Goal: Task Accomplishment & Management: Manage account settings

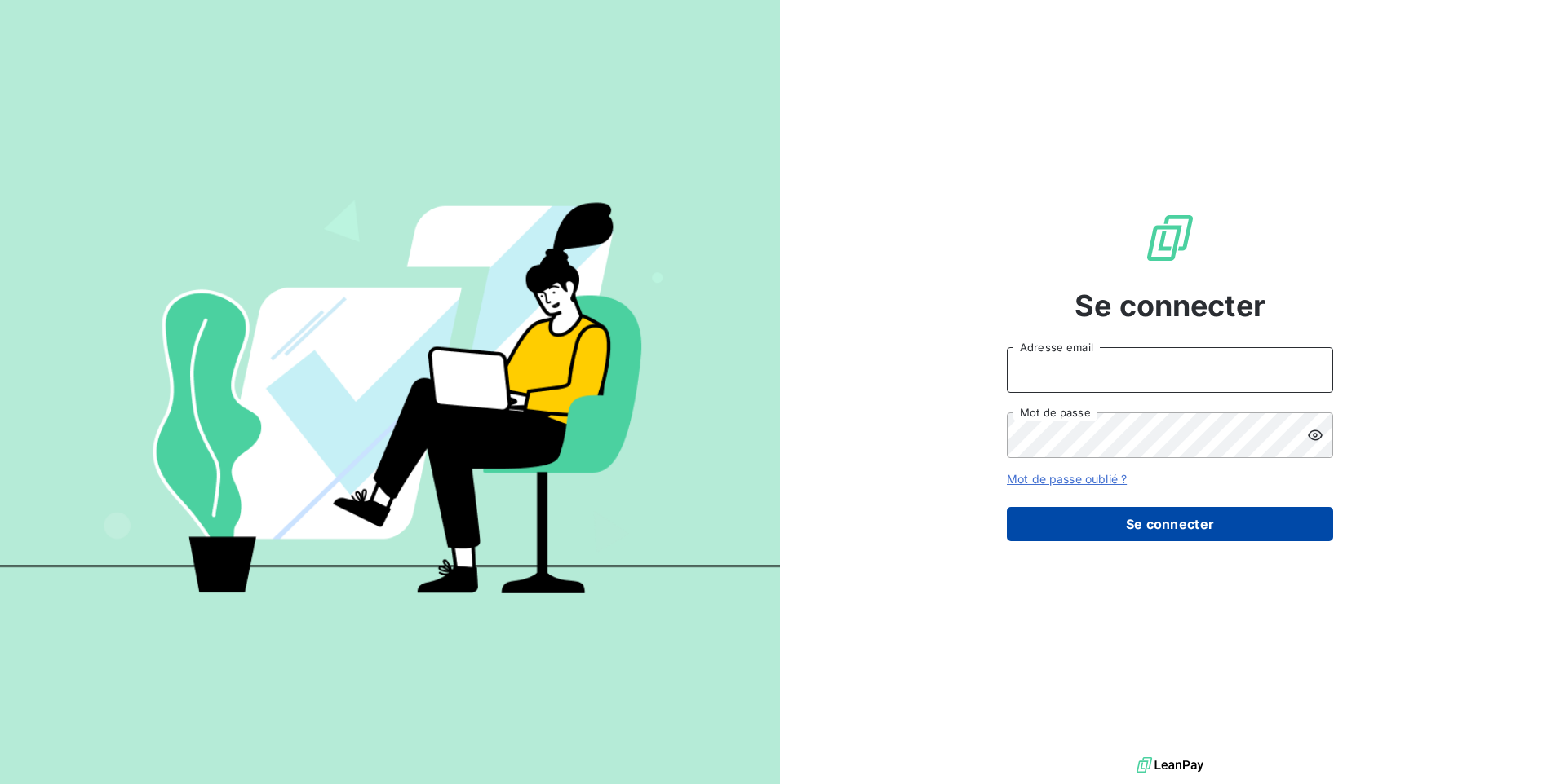
type input "[EMAIL_ADDRESS][DOMAIN_NAME]"
click at [1171, 522] on button "Se connecter" at bounding box center [1169, 524] width 326 height 34
